Goal: Task Accomplishment & Management: Complete application form

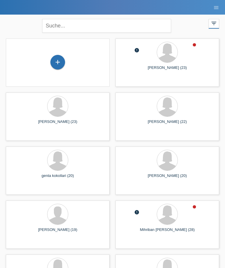
click at [61, 63] on div "+" at bounding box center [58, 62] width 14 height 10
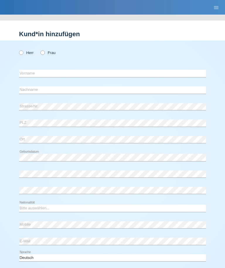
click at [47, 55] on label "Frau" at bounding box center [47, 53] width 15 height 4
click at [44, 54] on input "Frau" at bounding box center [42, 53] width 4 height 4
radio input "true"
click at [55, 75] on input "text" at bounding box center [112, 73] width 187 height 7
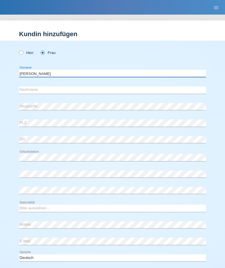
type input "[PERSON_NAME]"
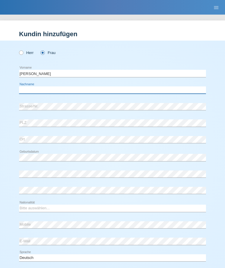
click at [59, 92] on input "text" at bounding box center [112, 90] width 187 height 7
type input "B"
type input "[PERSON_NAME]"
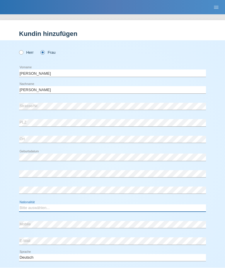
click at [70, 208] on select "Bitte auswählen... Schweiz Deutschland Liechtenstein Österreich ------------ Af…" at bounding box center [112, 208] width 187 height 7
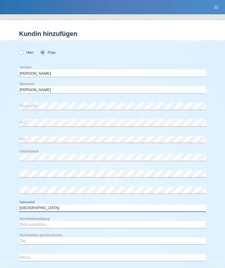
click at [73, 206] on select "Bitte auswählen... Schweiz Deutschland Liechtenstein Österreich ------------ Af…" at bounding box center [112, 208] width 187 height 7
click at [80, 209] on select "Bitte auswählen... Schweiz Deutschland Liechtenstein Österreich ------------ Af…" at bounding box center [112, 208] width 187 height 7
click at [78, 209] on select "Bitte auswählen... Schweiz Deutschland Liechtenstein Österreich ------------ Af…" at bounding box center [112, 208] width 187 height 7
click at [80, 211] on select "Bitte auswählen... Schweiz Deutschland Liechtenstein Österreich ------------ Af…" at bounding box center [112, 208] width 187 height 7
select select "CZ"
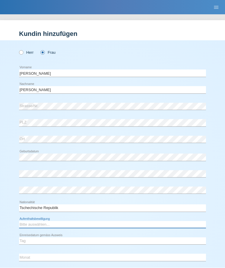
click at [76, 227] on select "Bitte auswählen... C B B - Flüchtlingsstatus Andere" at bounding box center [112, 225] width 187 height 7
select select "C"
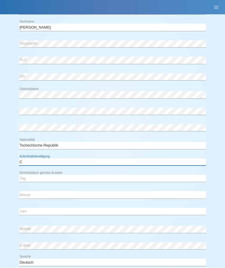
scroll to position [75, 0]
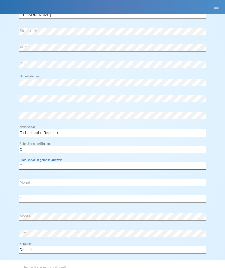
click at [47, 166] on select "Tag 01 02 03 04 05 06 07 08 09 10 11" at bounding box center [112, 166] width 187 height 7
select select "09"
click at [53, 185] on select "Monat 01 02 03 04 05 06 07 08 09 10 11" at bounding box center [112, 182] width 187 height 7
select select "03"
click at [48, 194] on div "Jahr 2025 2024 2023 2022 2021 2020 2019 2018 2017" at bounding box center [112, 199] width 187 height 15
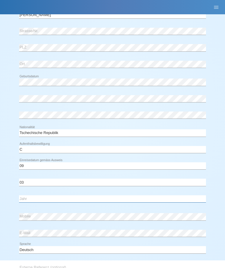
click at [47, 196] on select "Jahr 2025 2024 2023 2022 2021 2020 2019 2018 2017 2016 2015 2014 2013 2012 2011…" at bounding box center [112, 199] width 187 height 7
click at [53, 199] on select "Jahr 2025 2024 2023 2022 2021 2020 2019 2018 2017 2016 2015 2014 2013 2012 2011…" at bounding box center [112, 199] width 187 height 7
select select "1996"
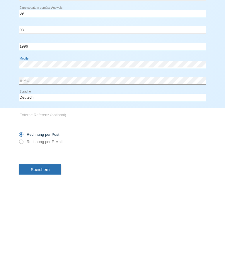
scroll to position [141, 0]
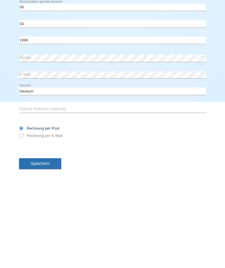
click at [48, 255] on span "Speichern" at bounding box center [40, 257] width 19 height 5
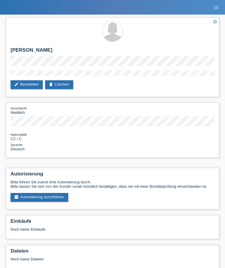
click at [61, 202] on link "assignment_turned_in Autorisierung durchführen" at bounding box center [40, 197] width 58 height 9
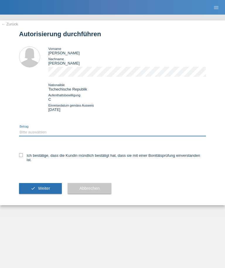
click at [85, 136] on select "Bitte auswählen CHF 1.00 - CHF 499.00 CHF 500.00 - CHF 1'999.00 CHF 2'000.00 - …" at bounding box center [112, 132] width 187 height 7
select select "2"
click at [20, 158] on div "Ich bestätige, dass die Kundin mündlich bestätigt hat, dass sie mit einer Bonit…" at bounding box center [112, 160] width 187 height 24
click at [26, 162] on label "Ich bestätige, dass die Kundin mündlich bestätigt hat, dass sie mit einer Bonit…" at bounding box center [112, 157] width 187 height 9
click at [23, 157] on input "Ich bestätige, dass die Kundin mündlich bestätigt hat, dass sie mit einer Bonit…" at bounding box center [21, 155] width 4 height 4
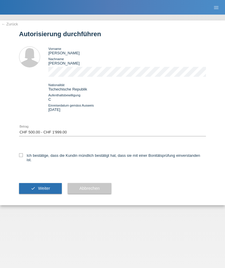
checkbox input "true"
click at [51, 194] on button "check Weiter" at bounding box center [40, 188] width 43 height 11
